Goal: Task Accomplishment & Management: Complete application form

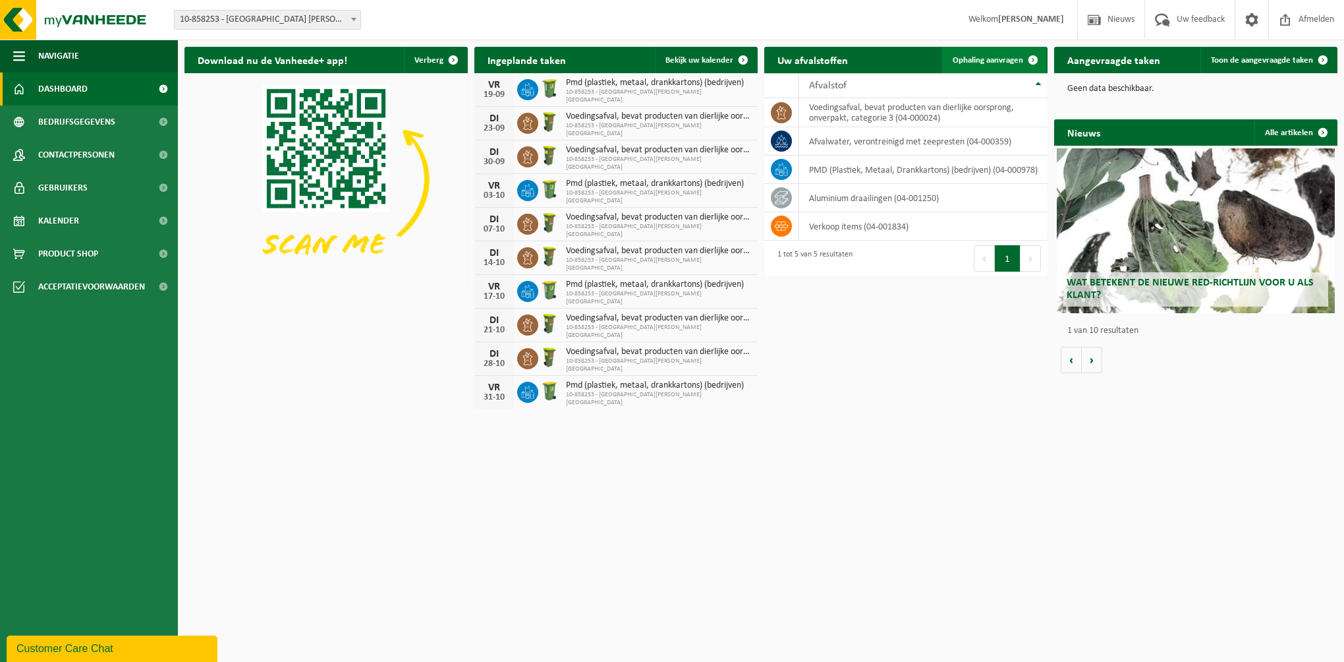
click at [1007, 56] on span "Ophaling aanvragen" at bounding box center [988, 60] width 71 height 9
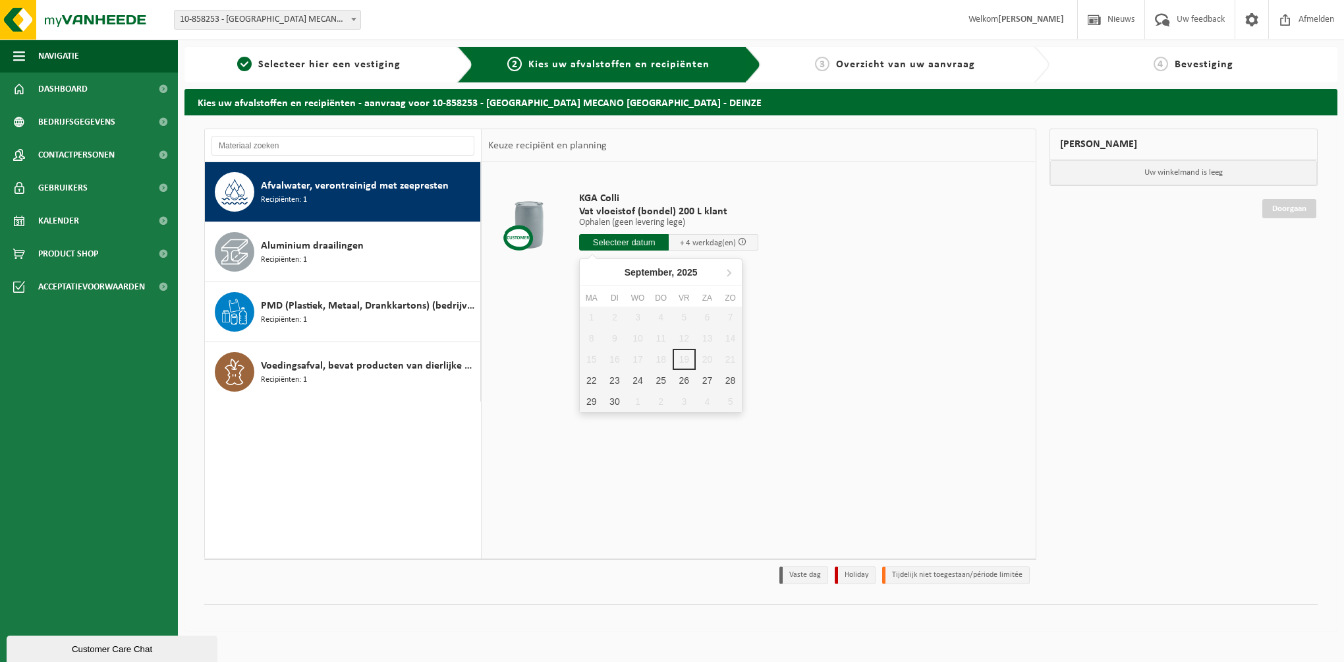
click at [646, 240] on input "text" at bounding box center [624, 242] width 90 height 16
click at [592, 382] on div "22" at bounding box center [591, 380] width 23 height 21
type input "Van 2025-09-22"
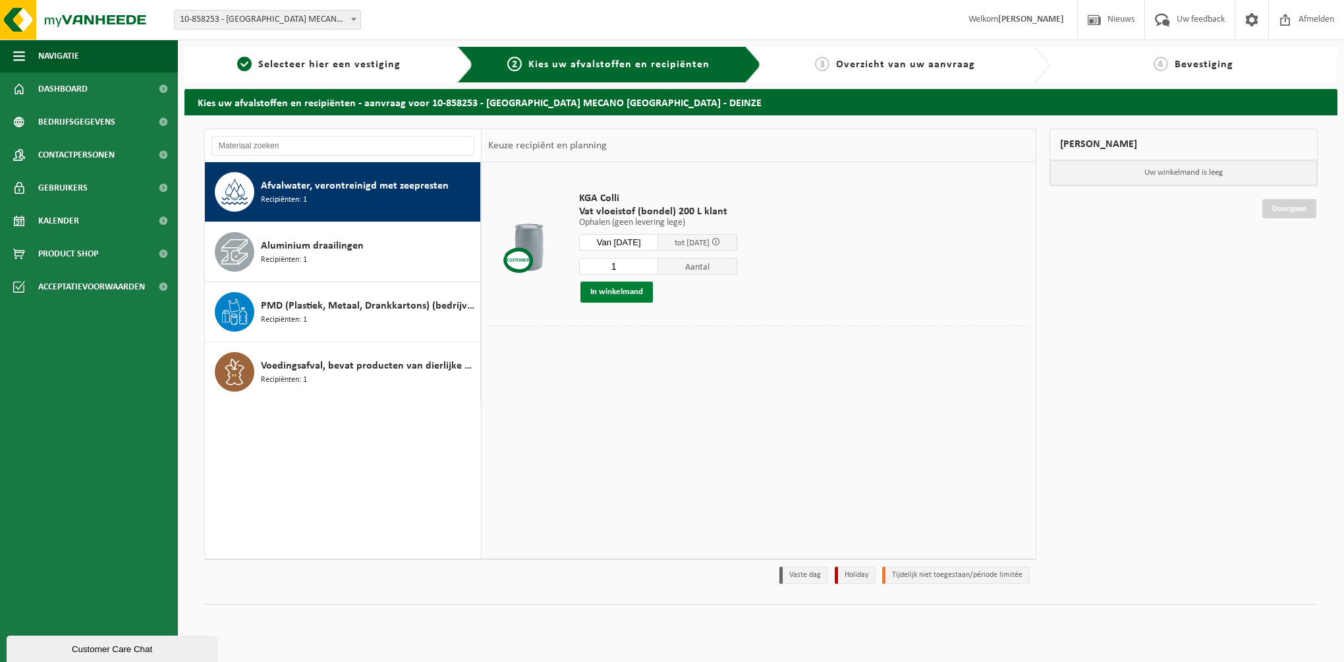
click at [631, 290] on button "In winkelmand" at bounding box center [617, 291] width 72 height 21
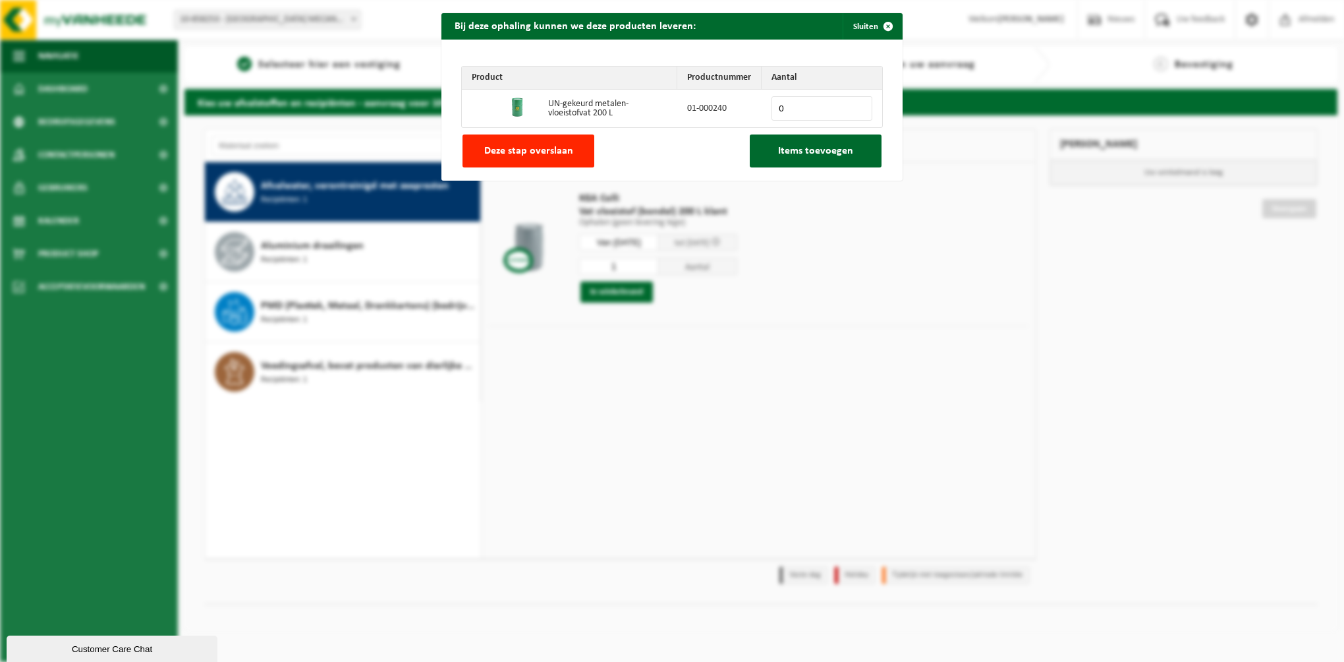
click at [798, 98] on input "0" at bounding box center [822, 108] width 101 height 24
type input "1"
click at [816, 155] on span "Items toevoegen" at bounding box center [815, 151] width 75 height 11
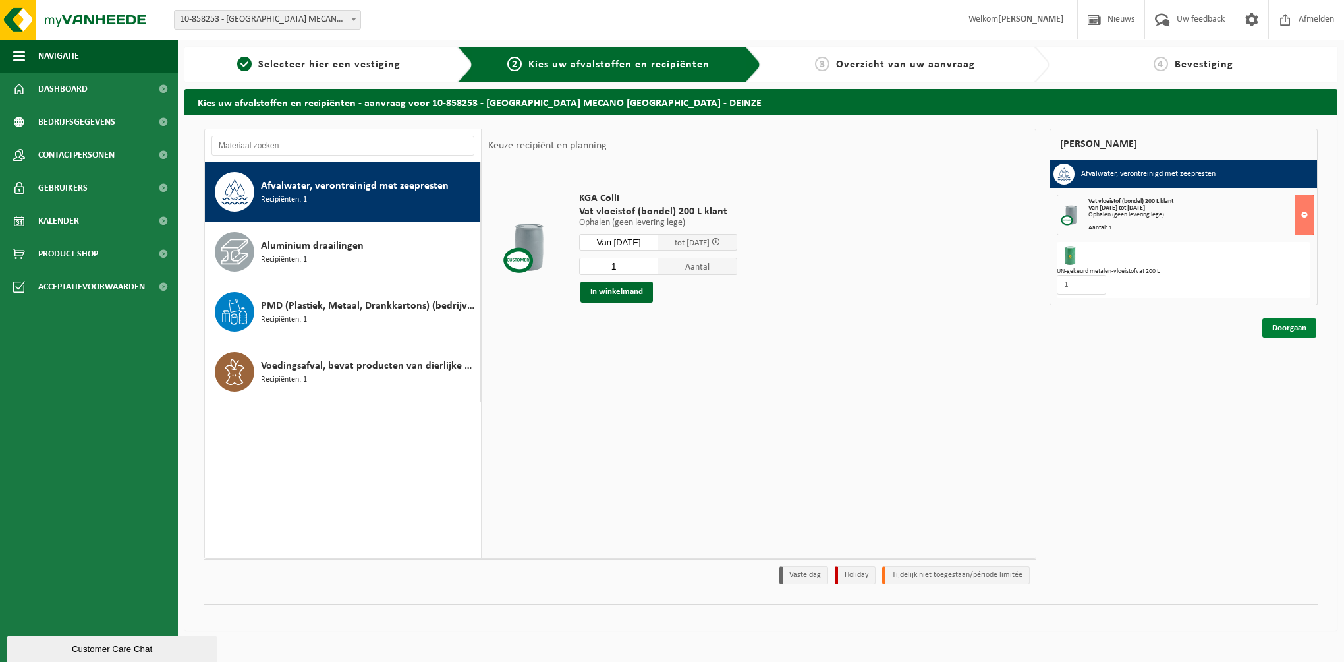
click at [1296, 326] on link "Doorgaan" at bounding box center [1290, 327] width 54 height 19
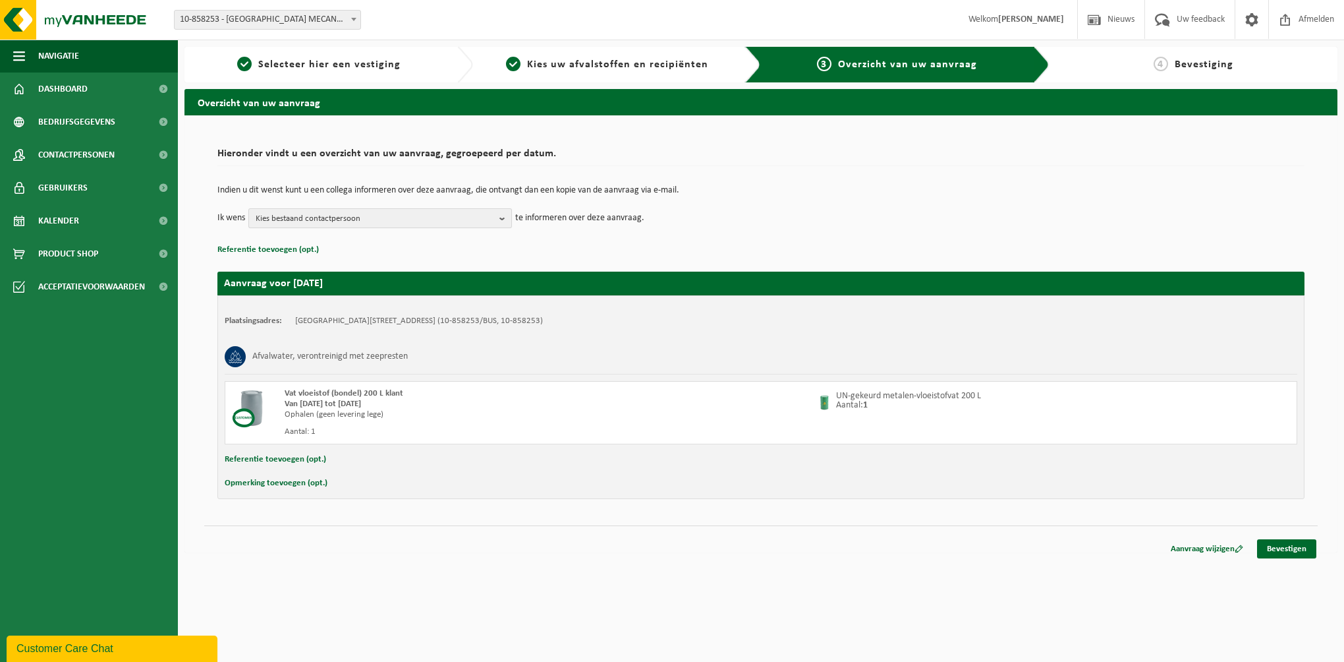
click at [493, 214] on span "Kies bestaand contactpersoon" at bounding box center [375, 219] width 239 height 20
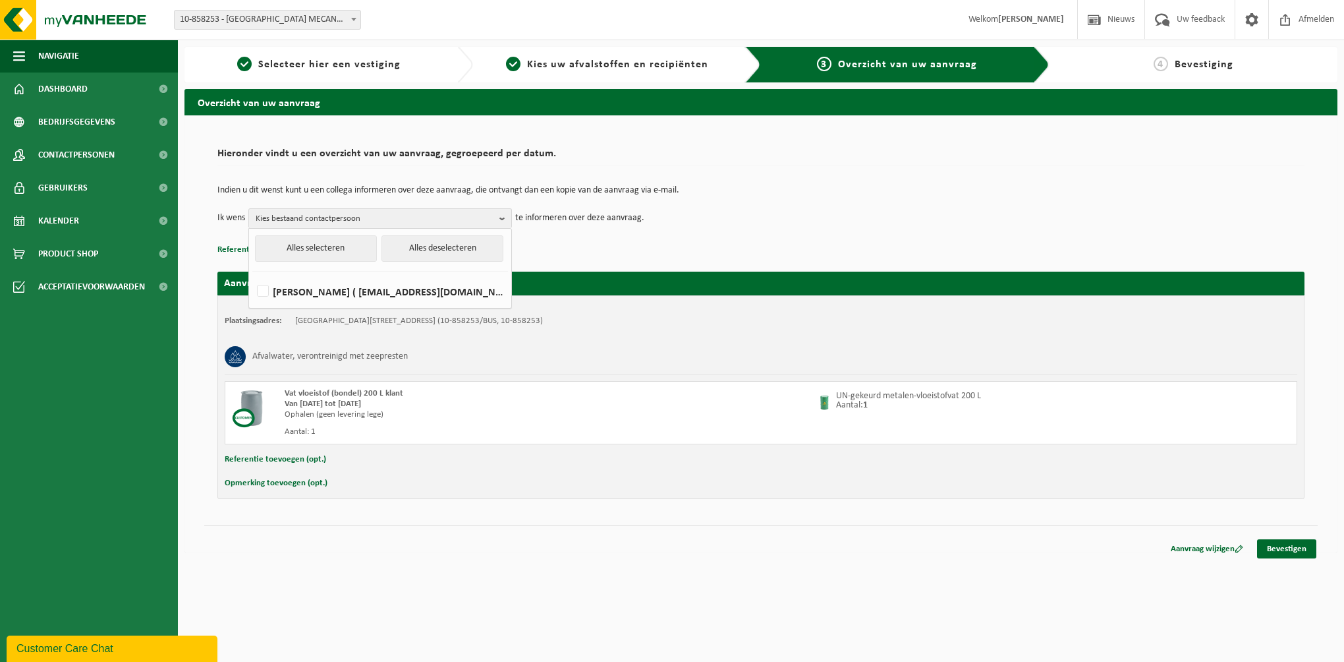
click at [580, 252] on p "Referentie toevoegen (opt.)" at bounding box center [760, 249] width 1087 height 17
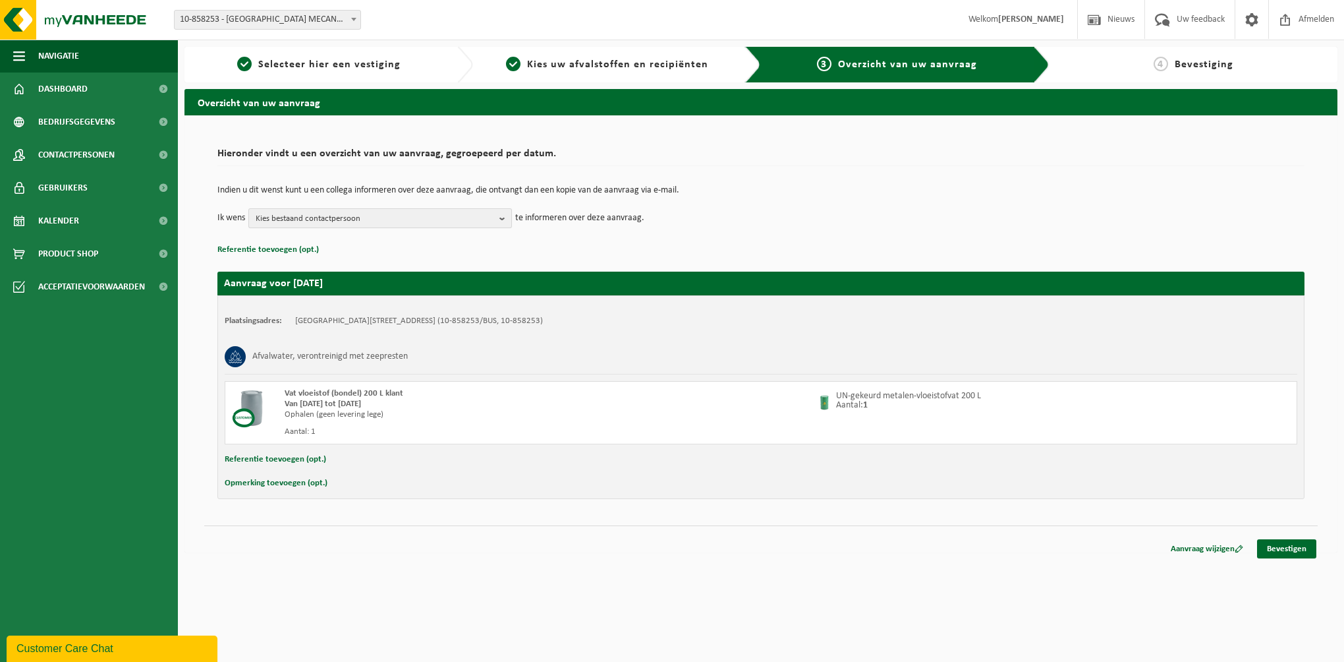
click at [380, 214] on span "Kies bestaand contactpersoon" at bounding box center [375, 219] width 239 height 20
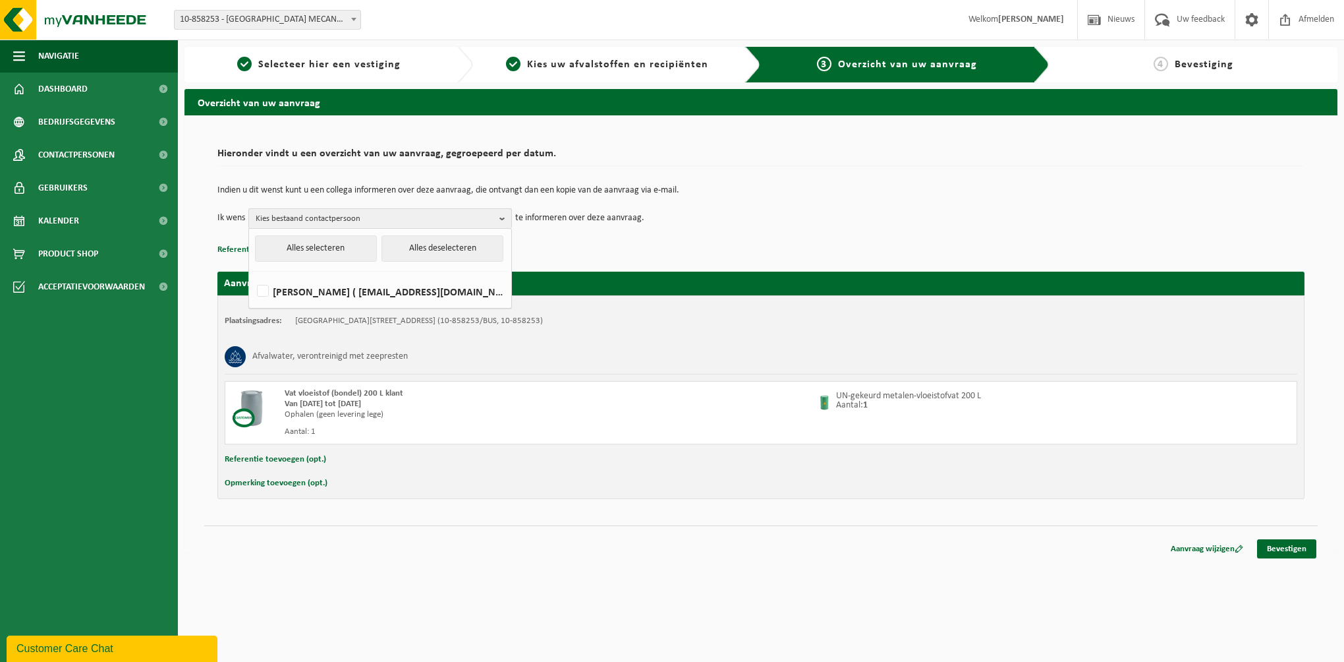
click at [503, 216] on b "button" at bounding box center [505, 218] width 12 height 19
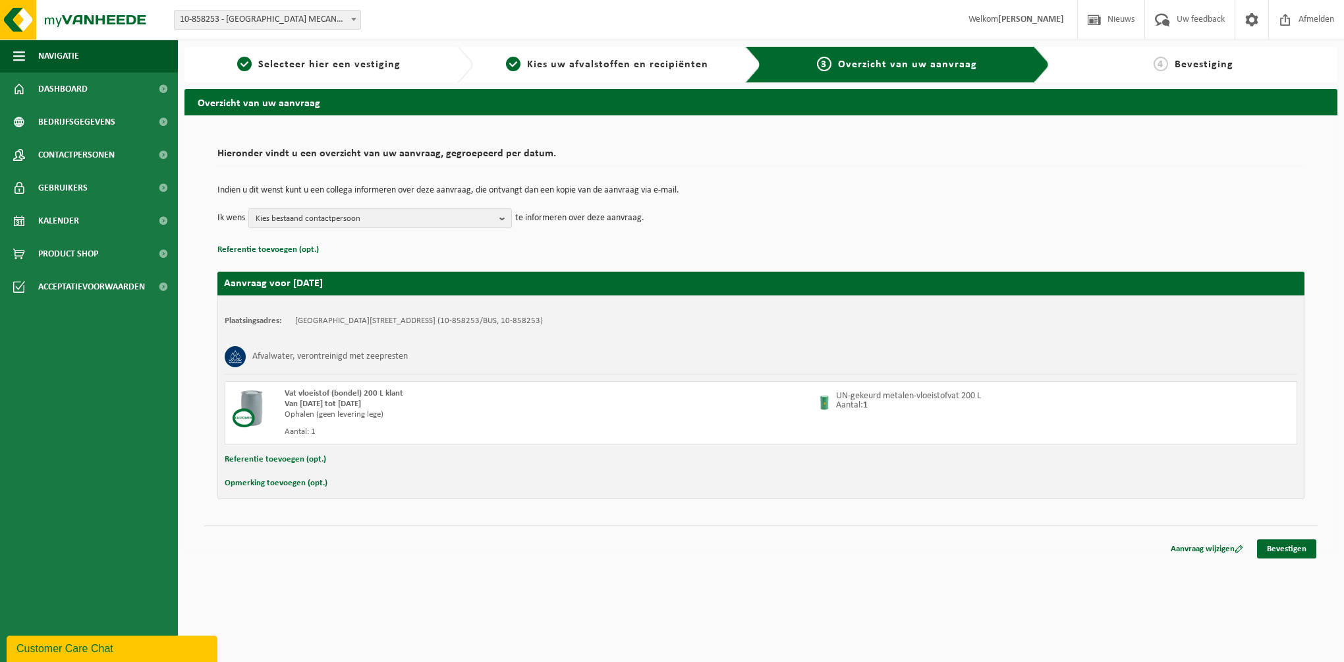
click at [357, 416] on div "Ophalen (geen levering lege)" at bounding box center [549, 414] width 529 height 11
click at [1199, 546] on link "Aanvraag wijzigen" at bounding box center [1207, 548] width 92 height 19
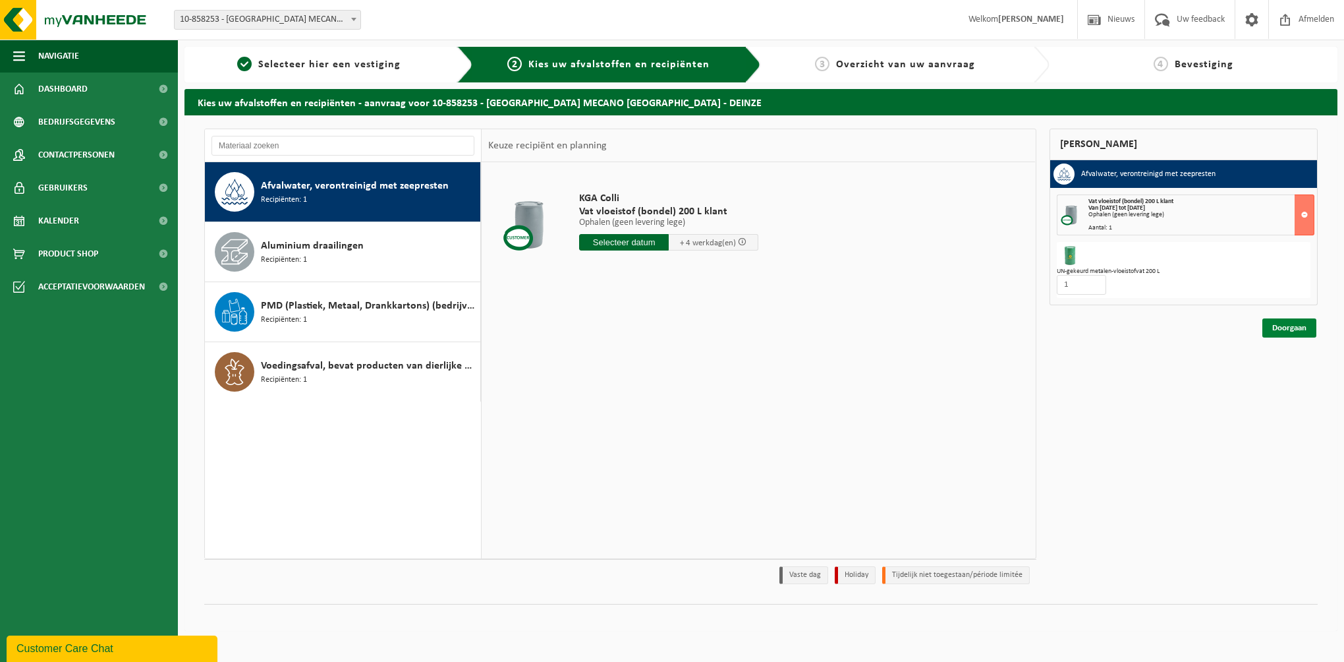
click at [1294, 324] on link "Doorgaan" at bounding box center [1290, 327] width 54 height 19
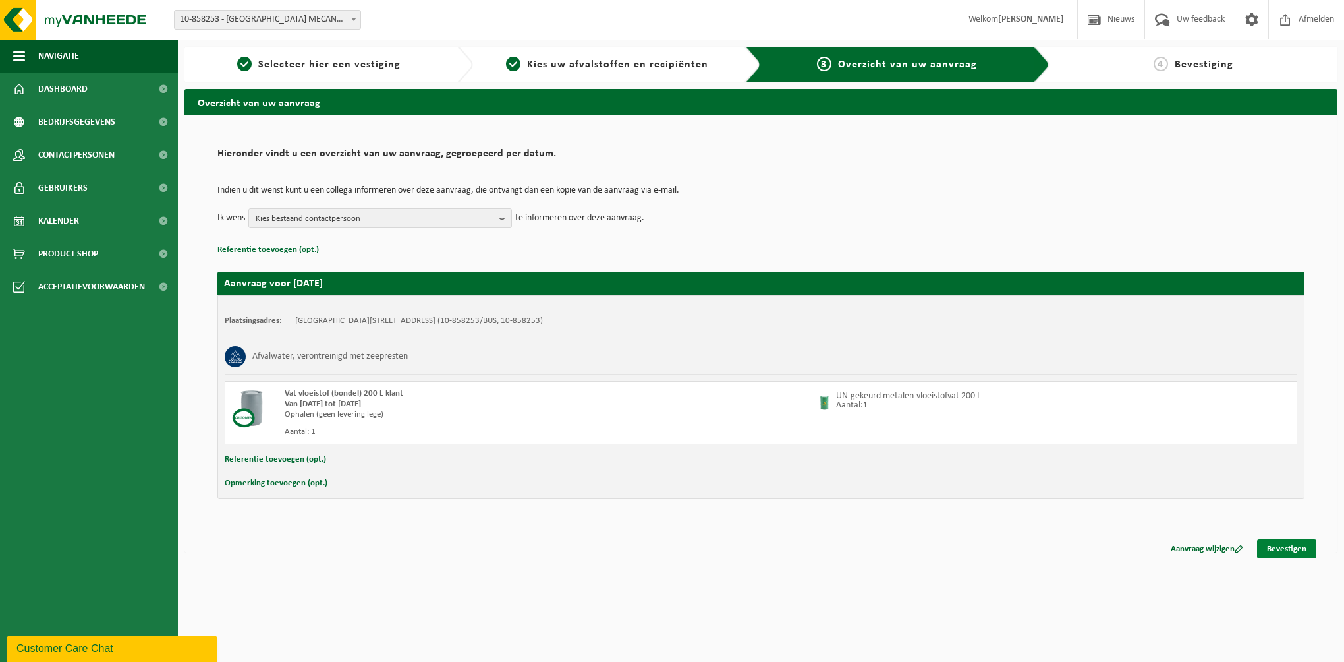
click at [1288, 551] on link "Bevestigen" at bounding box center [1286, 548] width 59 height 19
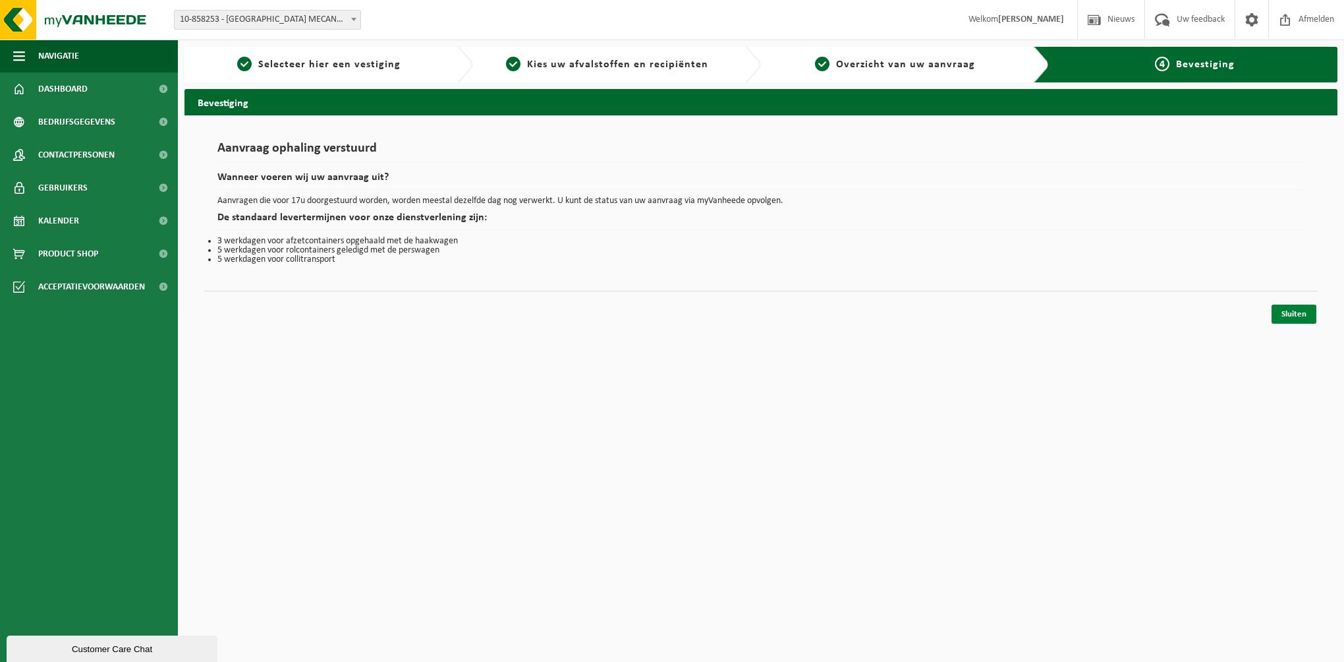
click at [1292, 314] on link "Sluiten" at bounding box center [1294, 313] width 45 height 19
